Goal: Navigation & Orientation: Find specific page/section

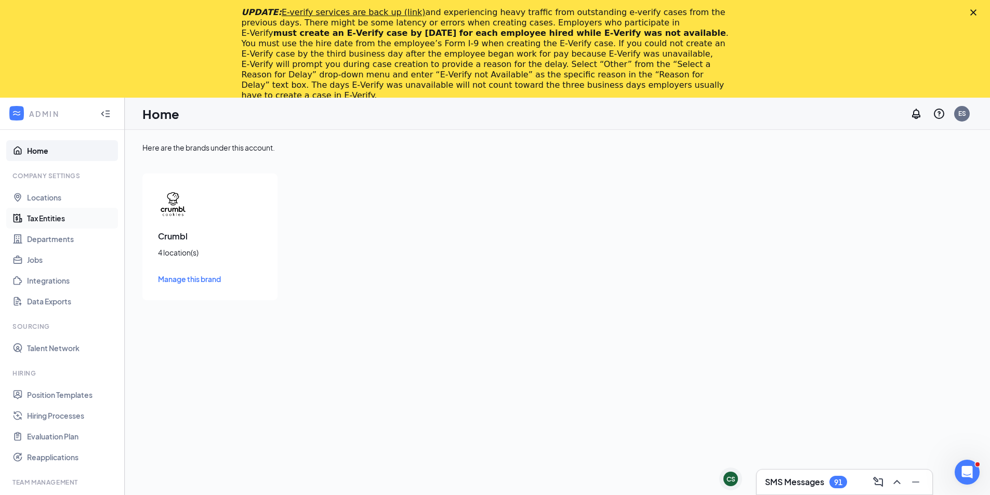
click at [46, 219] on link "Tax Entities" at bounding box center [71, 218] width 89 height 21
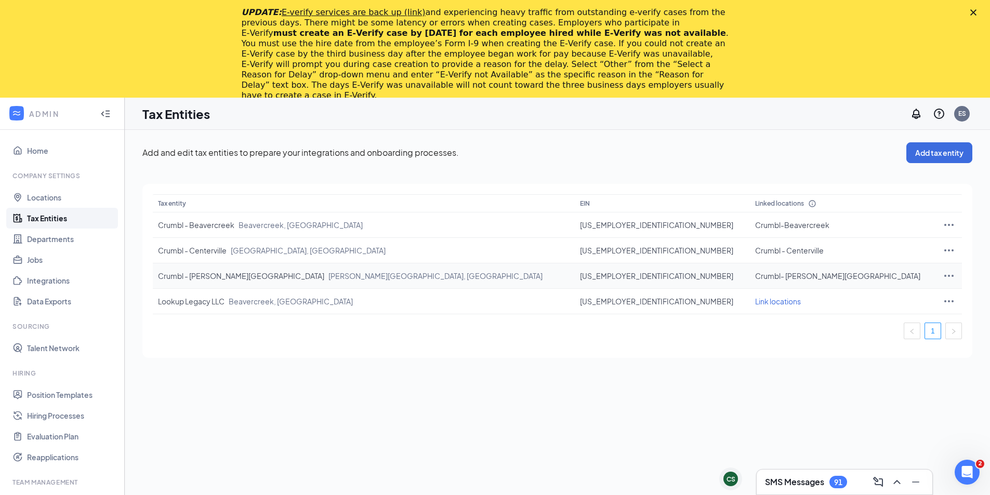
click at [942, 276] on icon "Ellipses" at bounding box center [948, 276] width 12 height 12
click at [881, 300] on span "Edit entity details" at bounding box center [862, 298] width 99 height 11
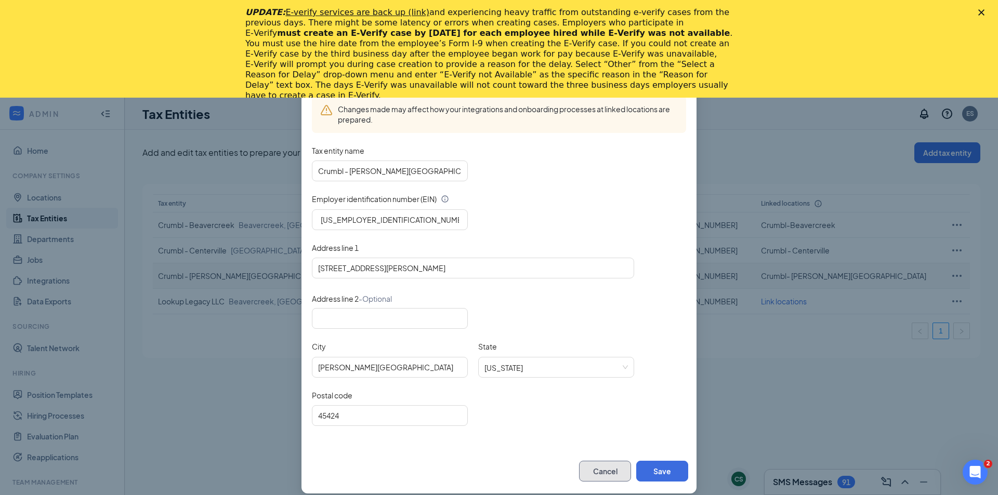
drag, startPoint x: 599, startPoint y: 469, endPoint x: 671, endPoint y: 434, distance: 79.9
click at [600, 469] on button "Cancel" at bounding box center [605, 471] width 52 height 21
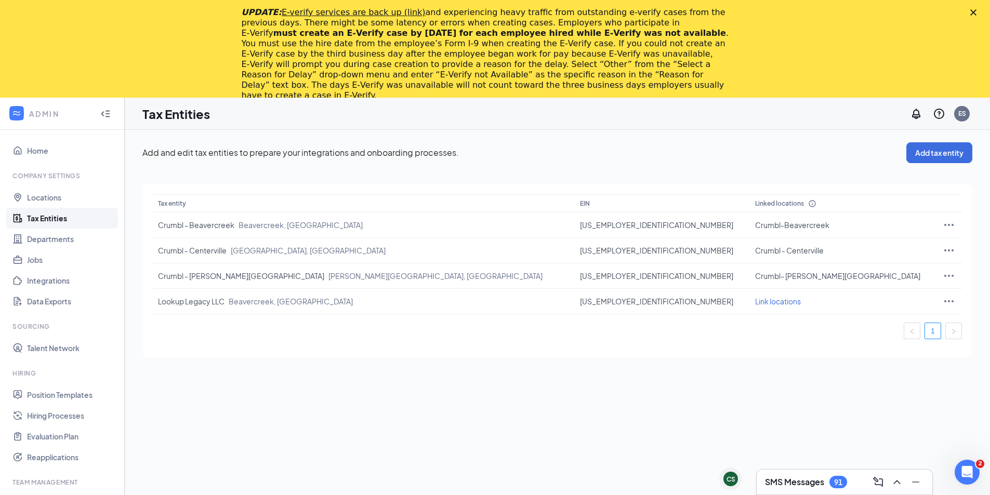
click at [977, 11] on div "UPDATE: E-verify services are back up (link) and experiencing heavy traffic fro…" at bounding box center [495, 54] width 990 height 100
click at [976, 11] on polygon "Close" at bounding box center [973, 12] width 6 height 6
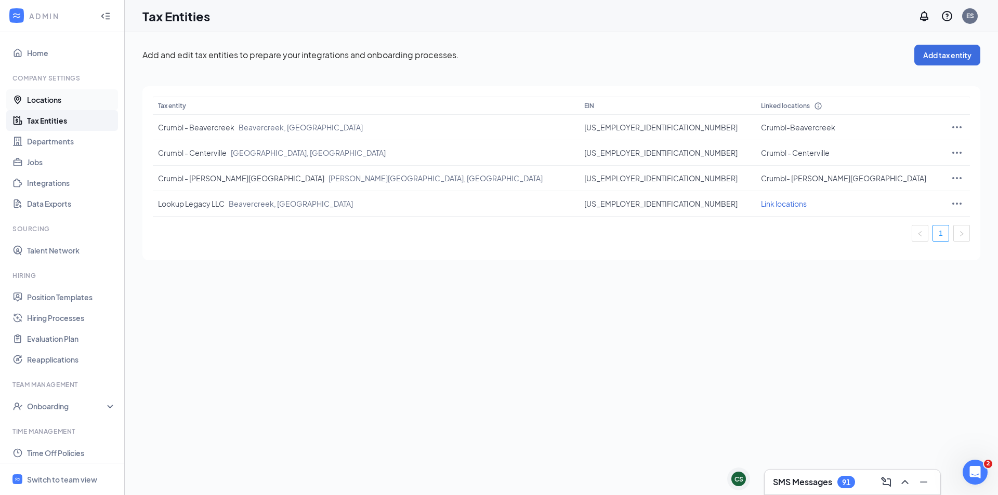
click at [36, 101] on link "Locations" at bounding box center [71, 99] width 89 height 21
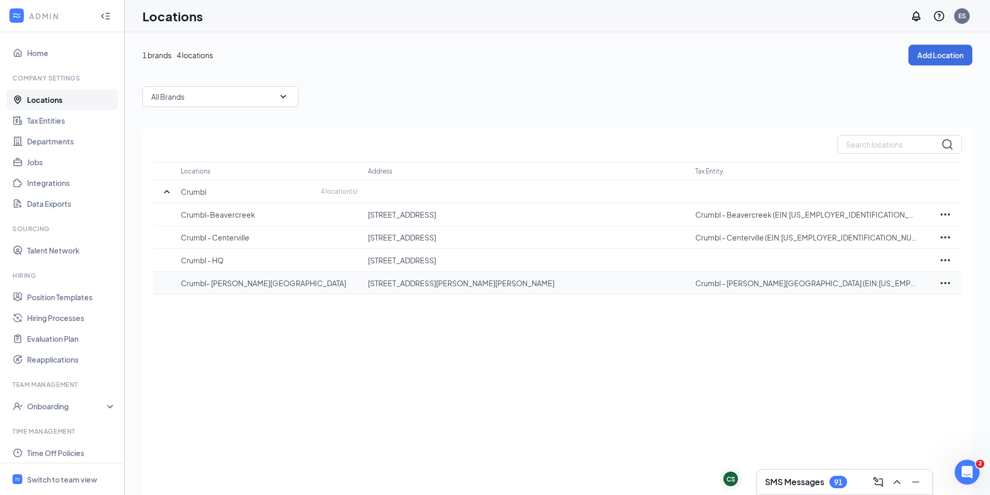
click at [227, 282] on p "Crumbl- Huber Heights" at bounding box center [269, 283] width 177 height 10
click at [944, 283] on icon "Ellipses" at bounding box center [945, 283] width 12 height 12
click at [864, 322] on div "Edit" at bounding box center [899, 314] width 104 height 23
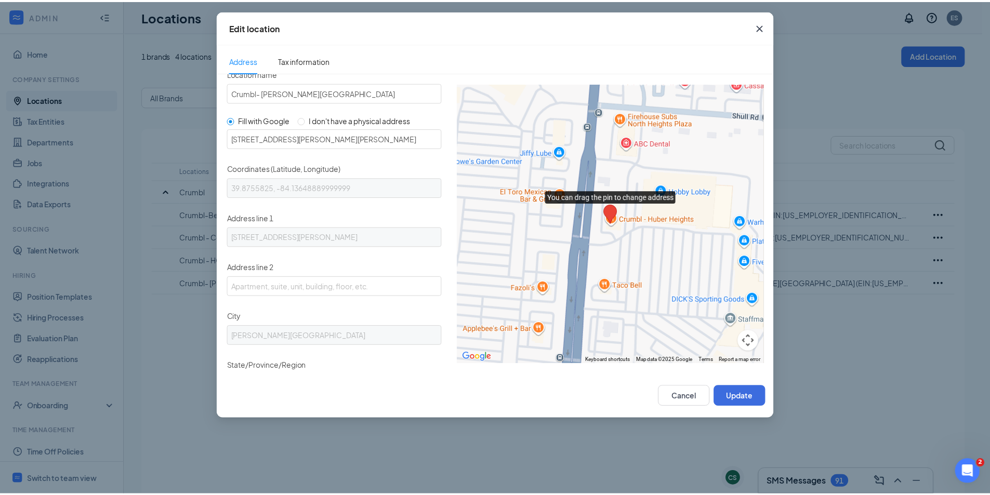
scroll to position [211, 0]
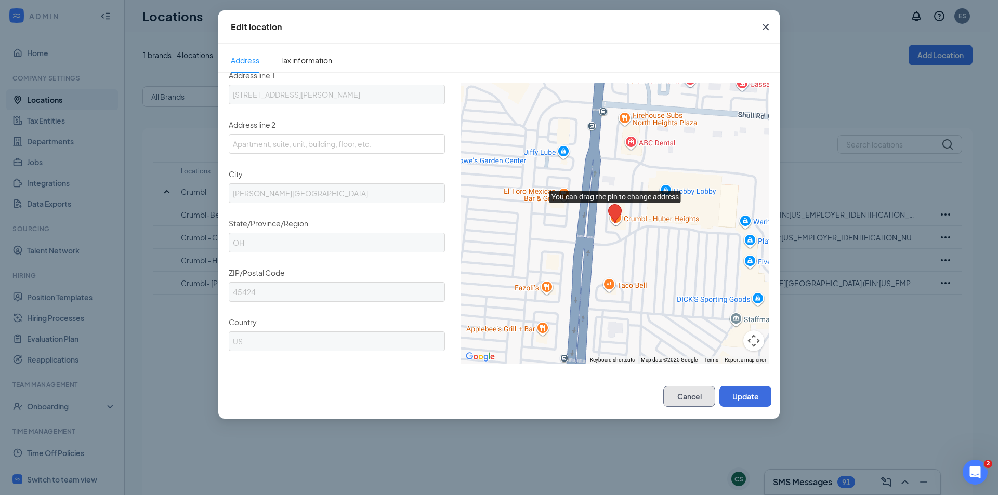
click at [698, 396] on button "Cancel" at bounding box center [689, 396] width 52 height 21
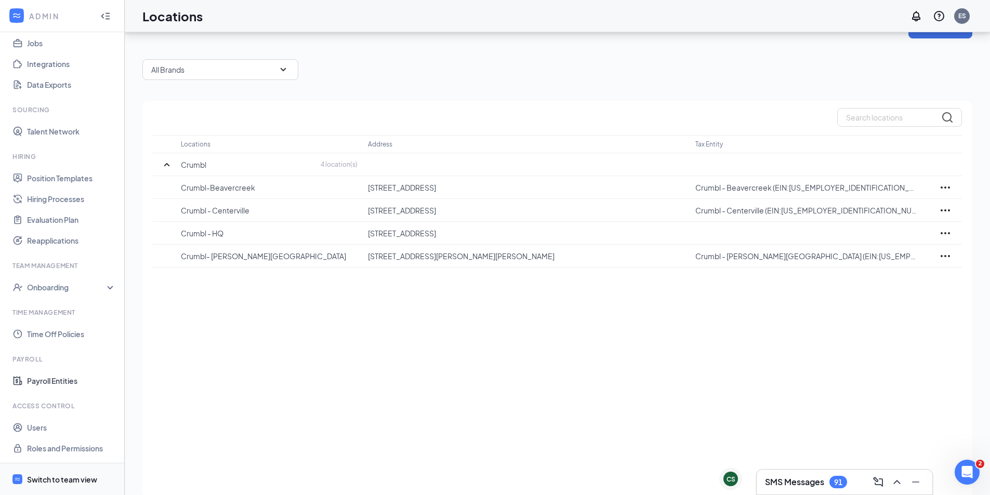
scroll to position [42, 0]
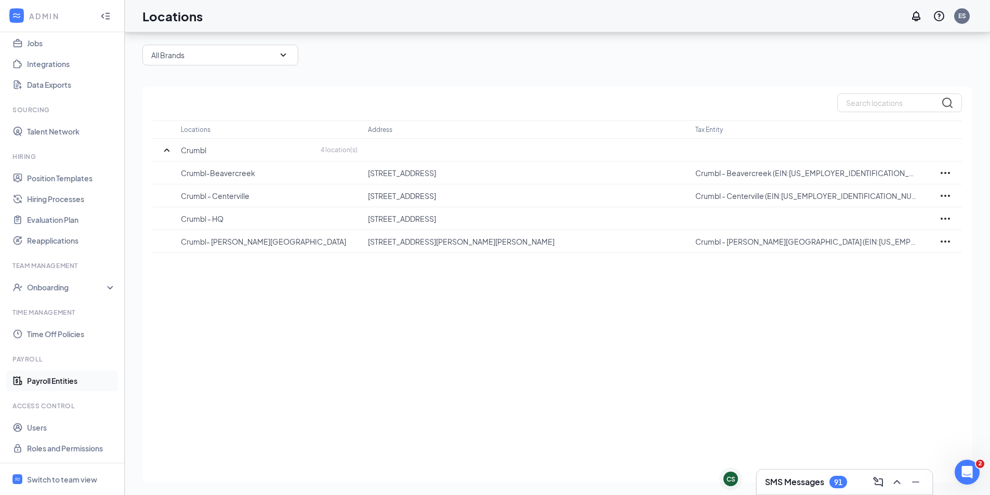
click at [49, 375] on link "Payroll Entities" at bounding box center [71, 380] width 89 height 21
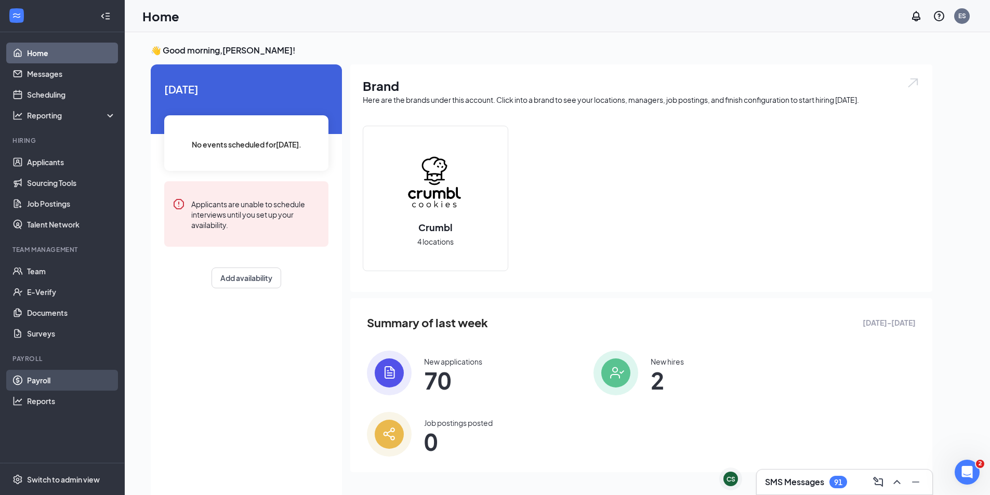
click at [55, 379] on link "Payroll" at bounding box center [71, 380] width 89 height 21
